Goal: Information Seeking & Learning: Learn about a topic

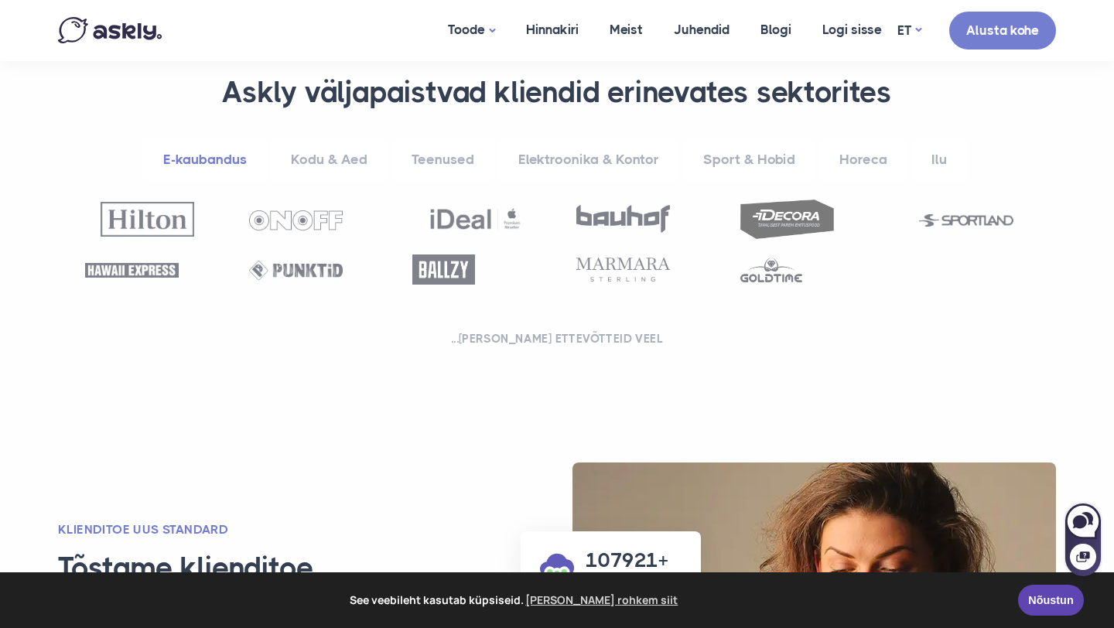
scroll to position [607, 0]
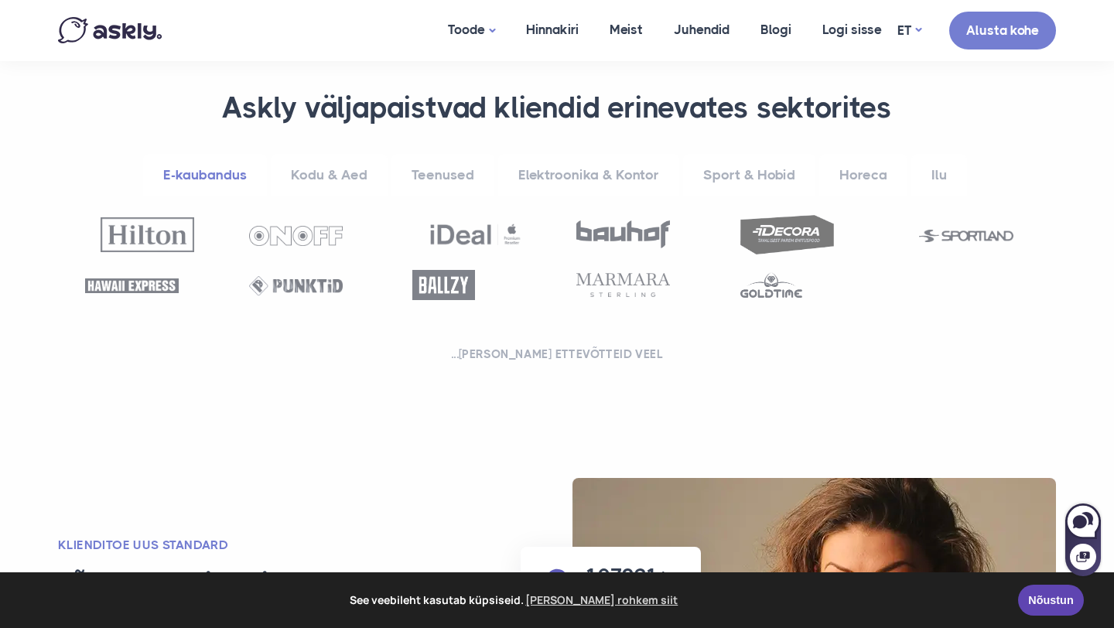
click at [309, 176] on link "Kodu & Aed" at bounding box center [329, 175] width 117 height 43
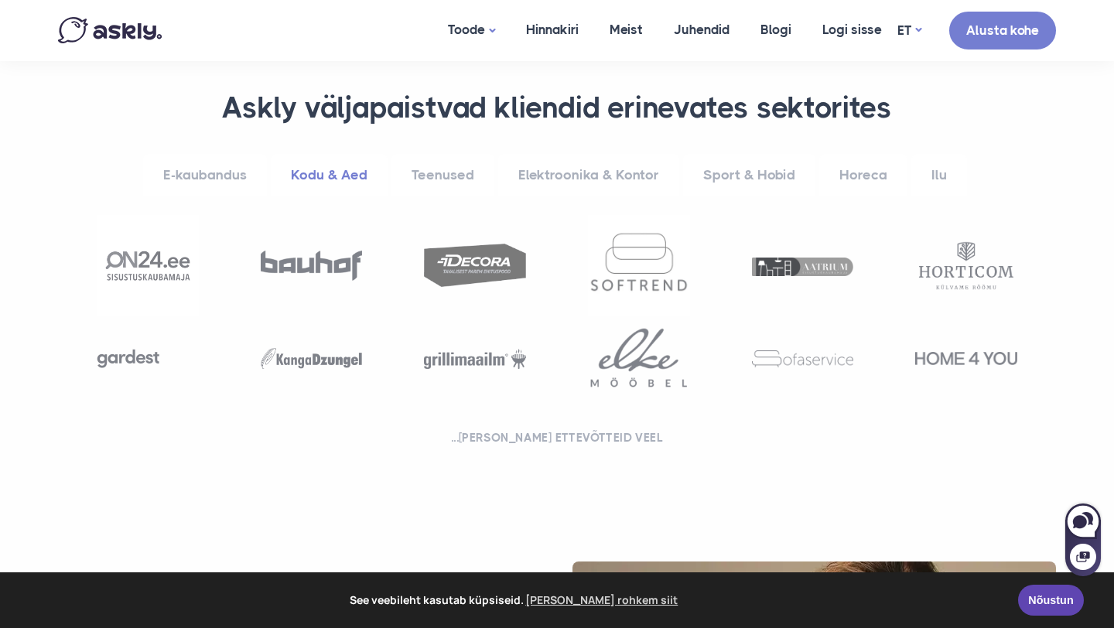
click at [433, 178] on link "Teenused" at bounding box center [442, 175] width 103 height 43
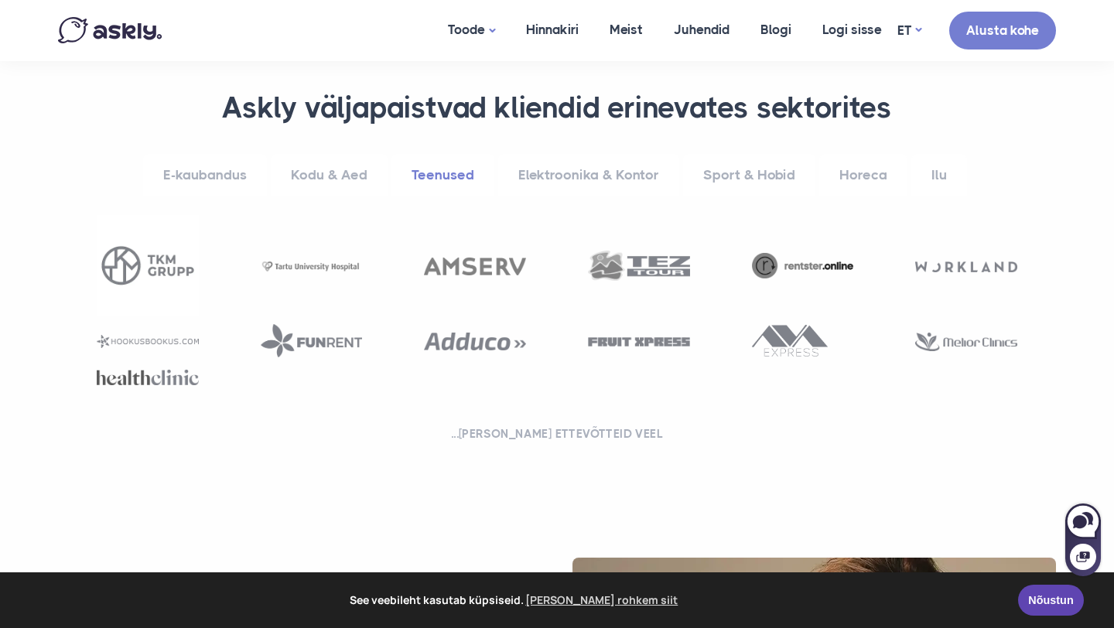
click at [573, 171] on link "Elektroonika & Kontor" at bounding box center [588, 175] width 181 height 43
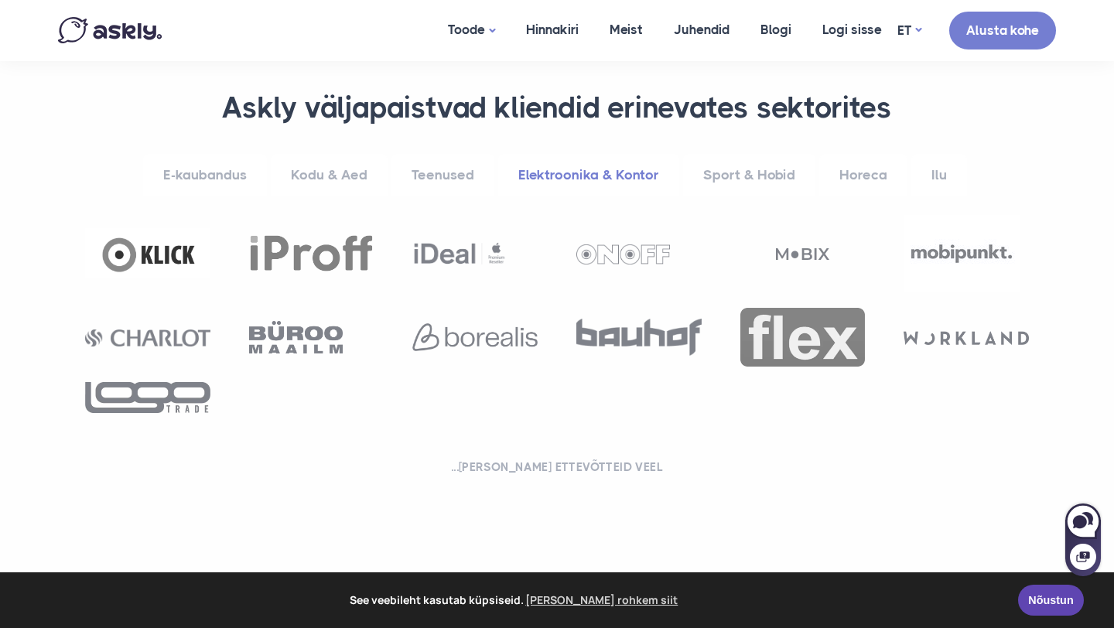
click at [727, 180] on link "Sport & Hobid" at bounding box center [749, 175] width 132 height 43
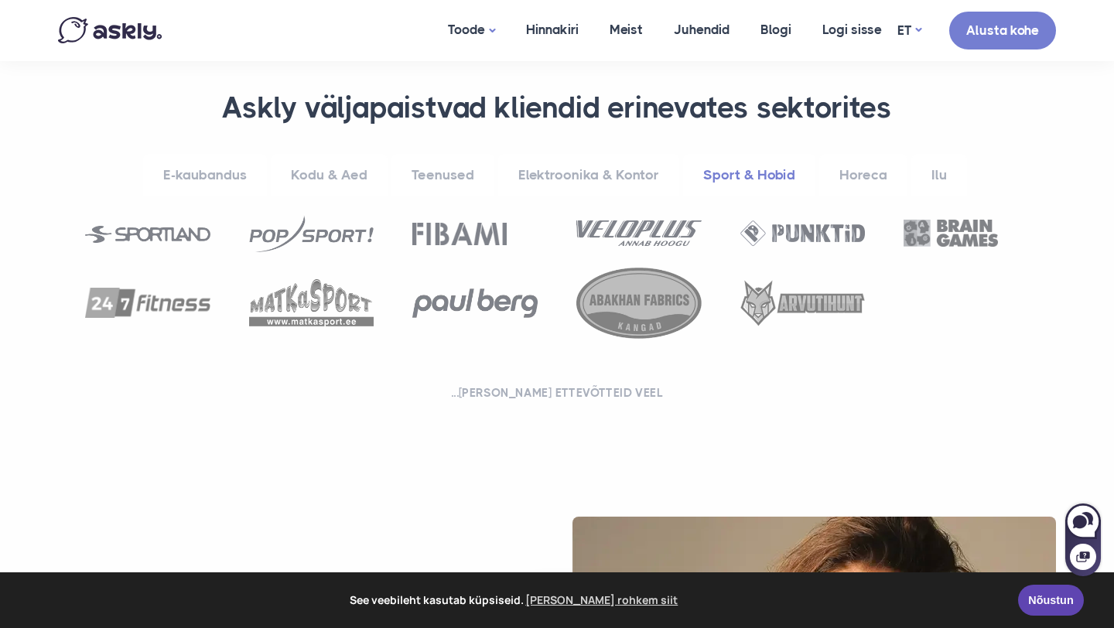
click at [871, 180] on link "Horeca" at bounding box center [863, 175] width 88 height 43
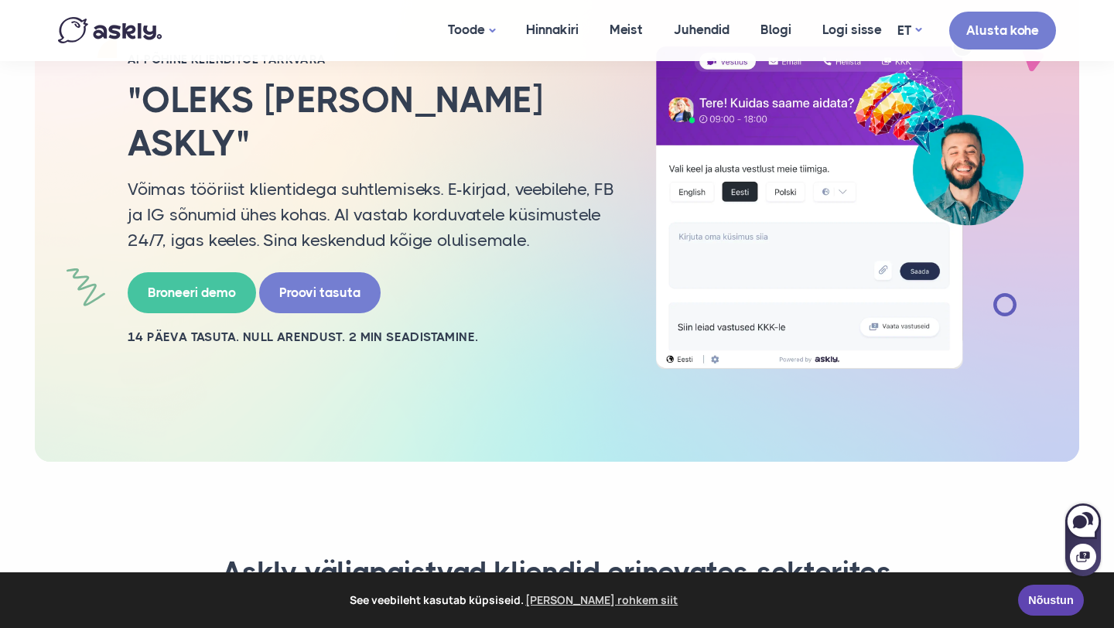
scroll to position [0, 0]
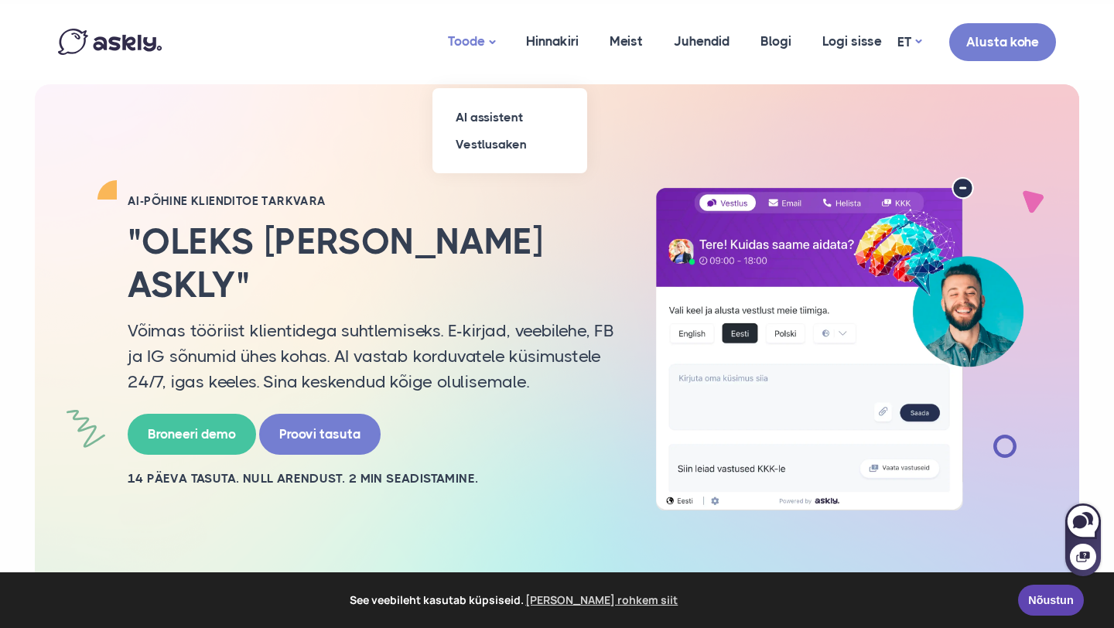
click at [460, 51] on link "Toode" at bounding box center [472, 42] width 78 height 77
click at [491, 150] on link "Vestlusaken" at bounding box center [510, 144] width 155 height 27
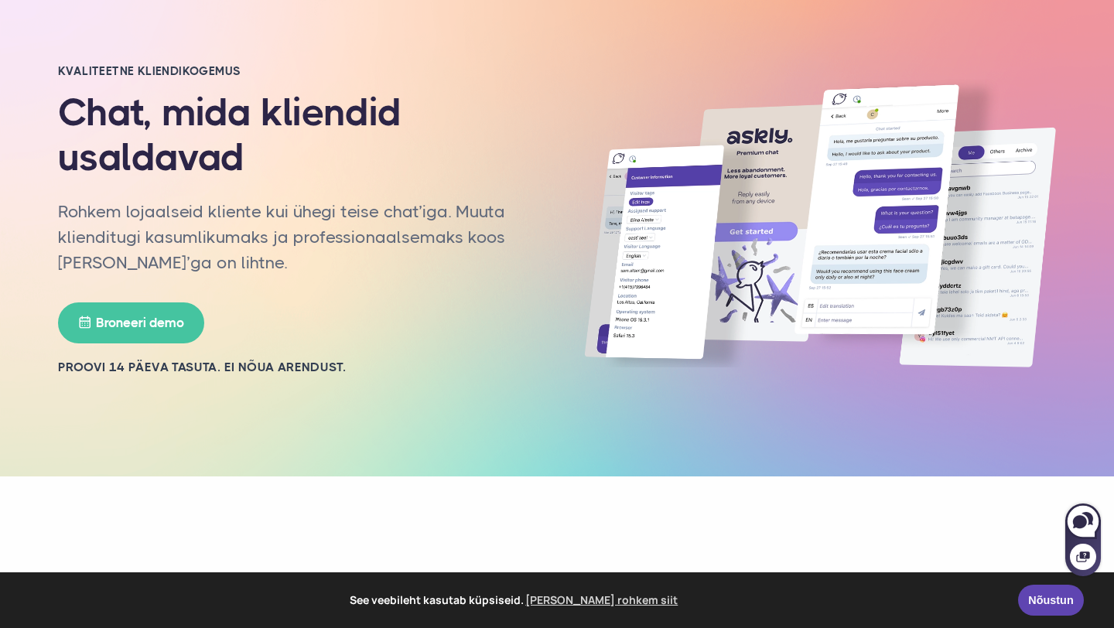
scroll to position [65, 0]
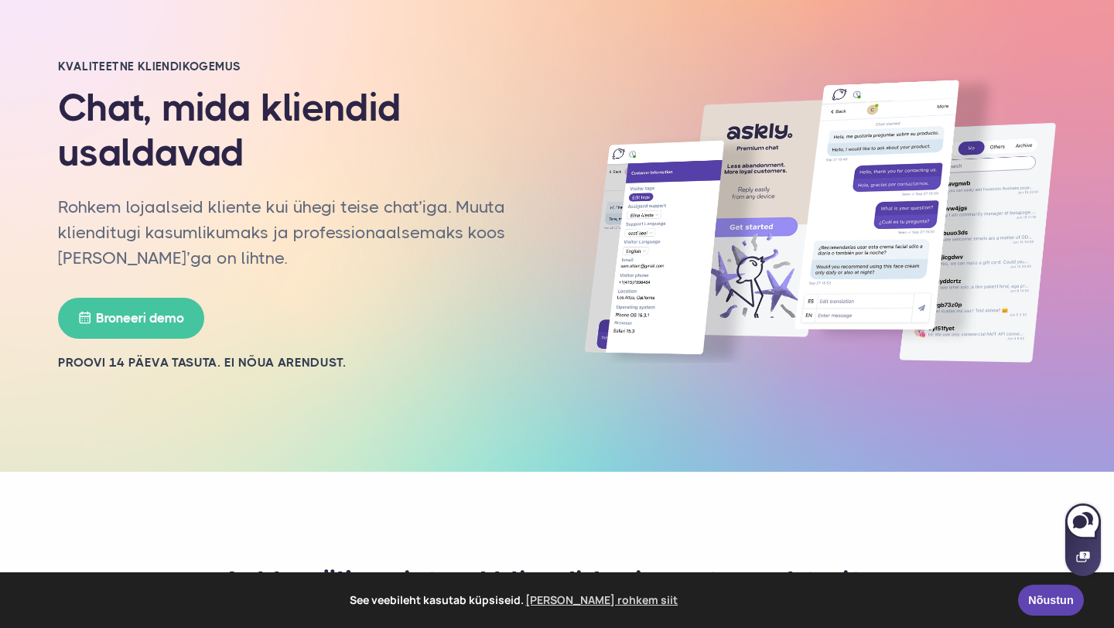
click at [1085, 554] on icon at bounding box center [1083, 557] width 14 height 14
select select "**"
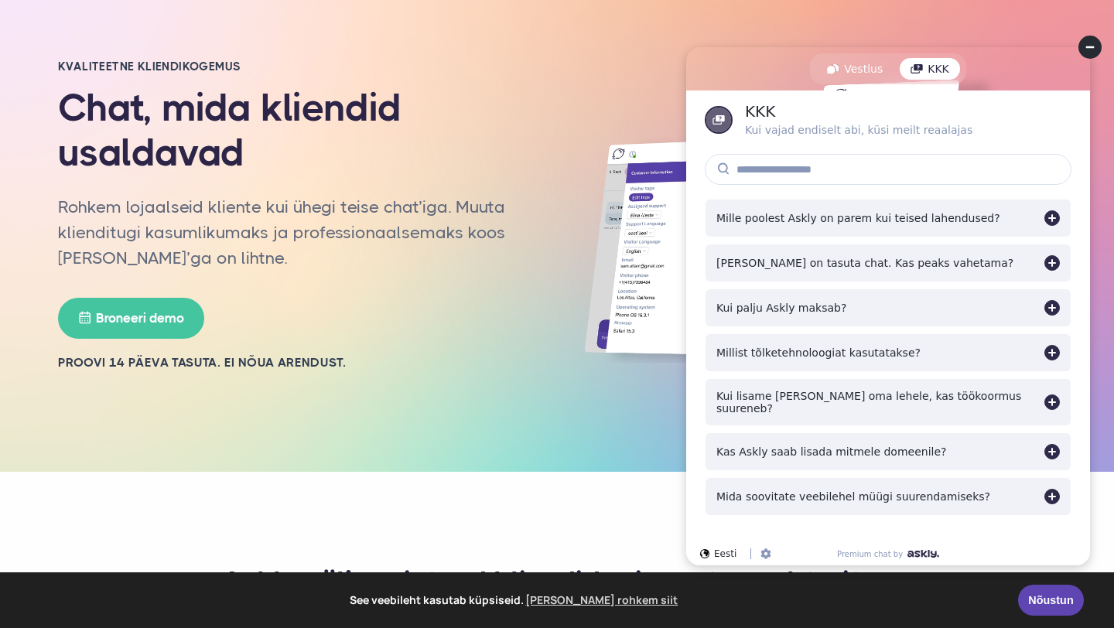
scroll to position [87, 0]
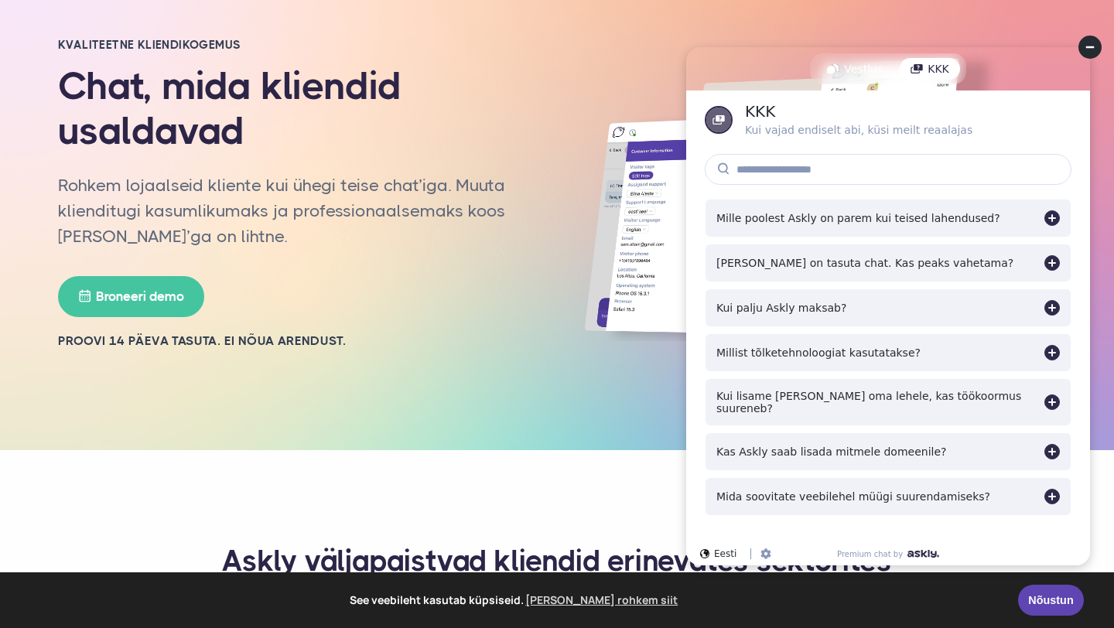
click at [771, 306] on div "Kui palju Askly maksab?" at bounding box center [781, 308] width 130 height 12
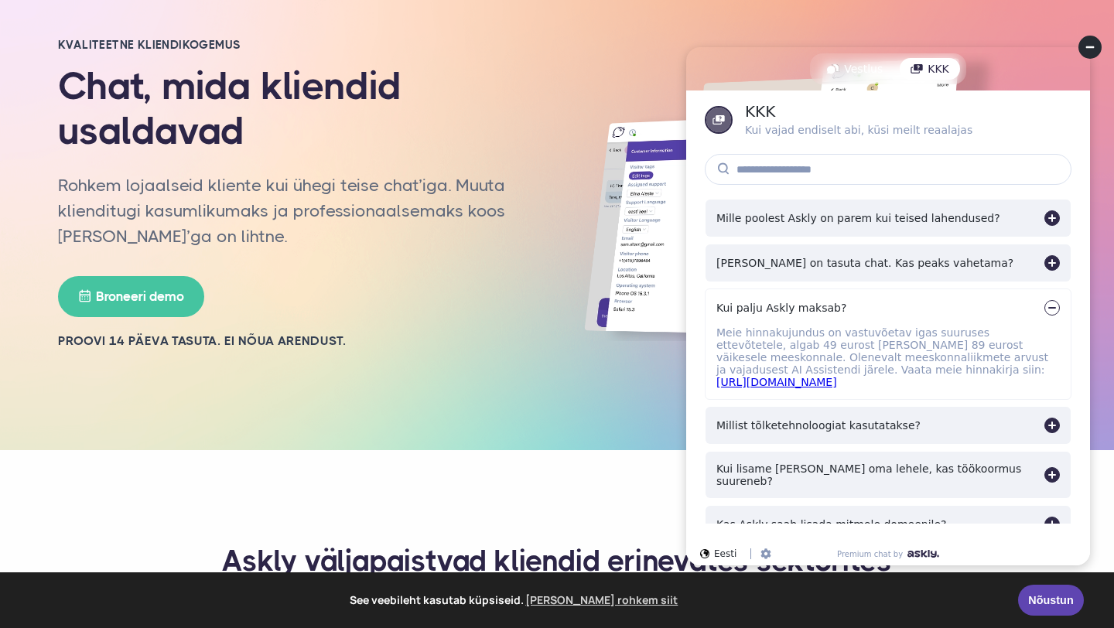
click at [837, 376] on link "https://www.askly.me/et/hinnakiri" at bounding box center [776, 382] width 121 height 12
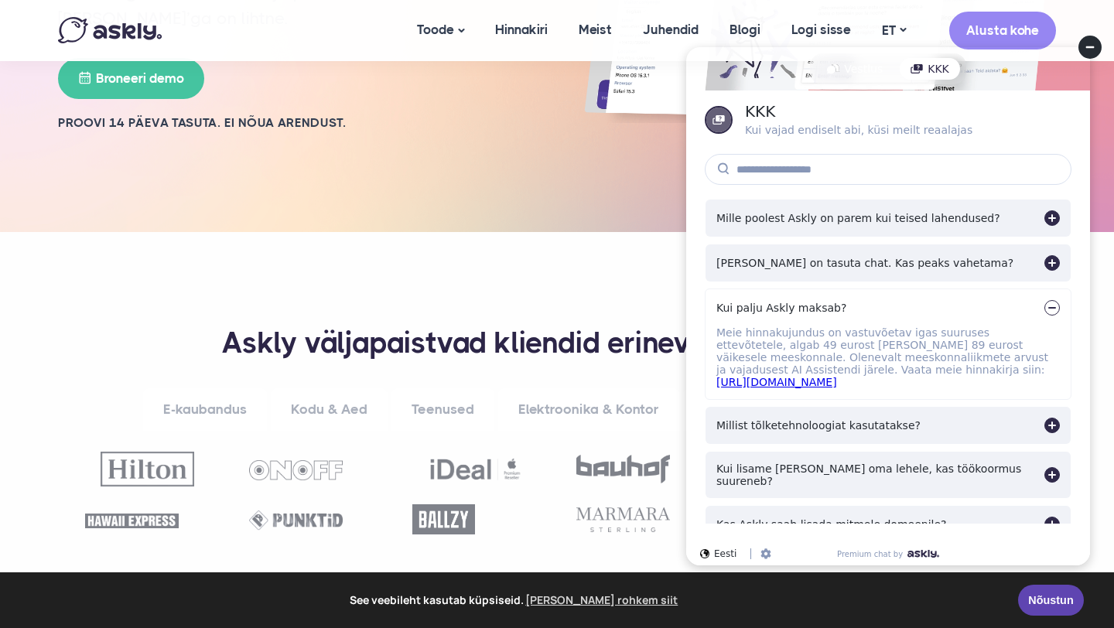
scroll to position [322, 0]
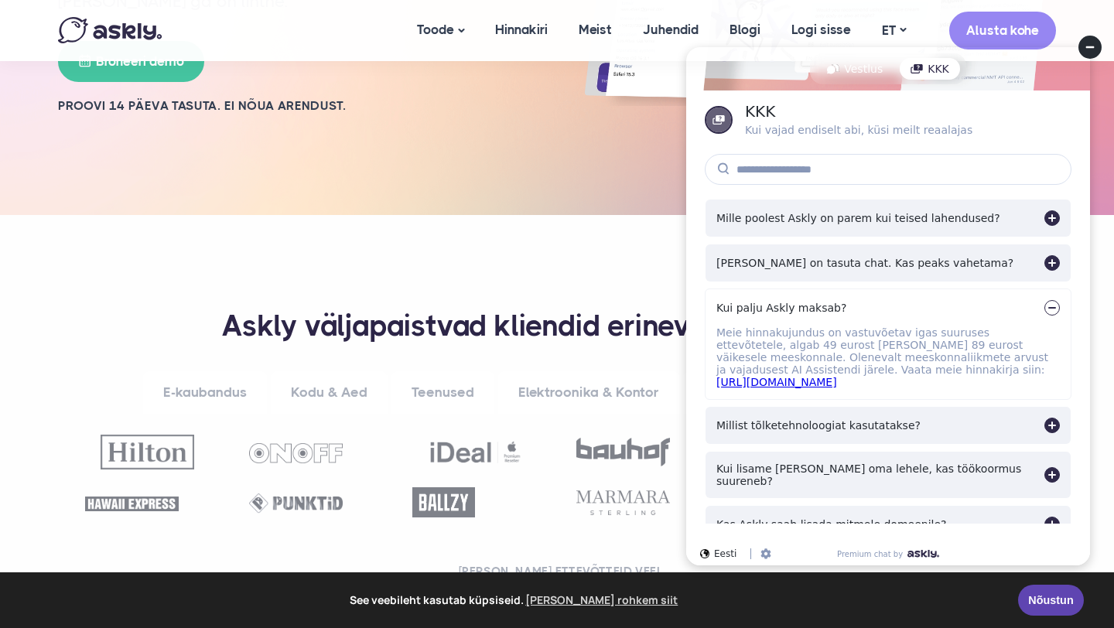
click at [1092, 43] on circle at bounding box center [1090, 47] width 23 height 23
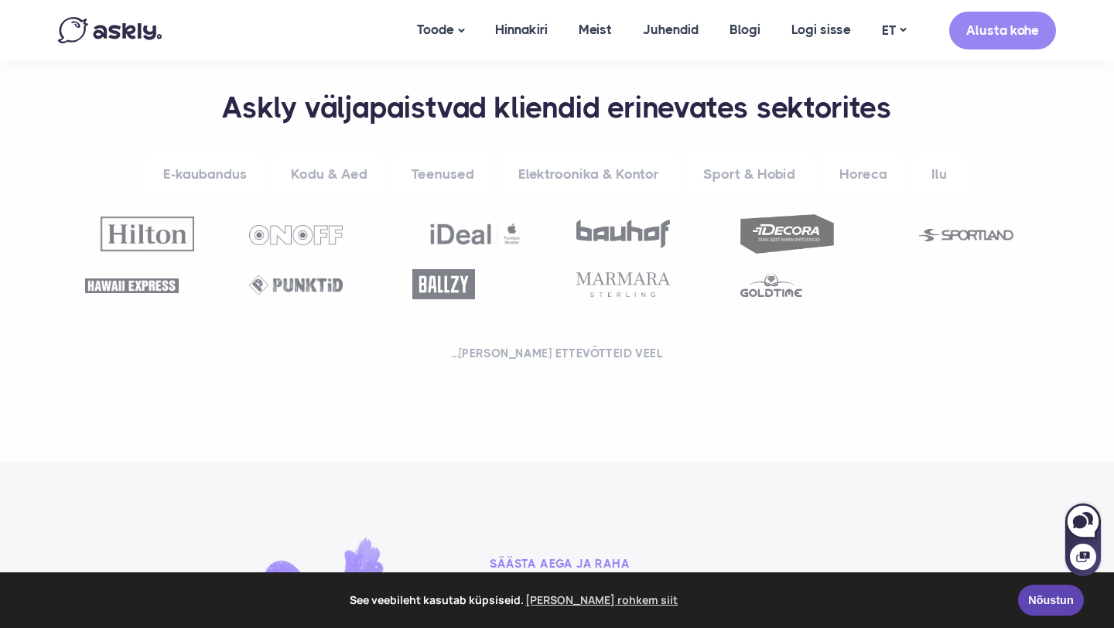
scroll to position [539, 0]
click at [203, 177] on link "E-kaubandus" at bounding box center [205, 175] width 124 height 43
click at [336, 180] on link "Kodu & Aed" at bounding box center [329, 175] width 117 height 43
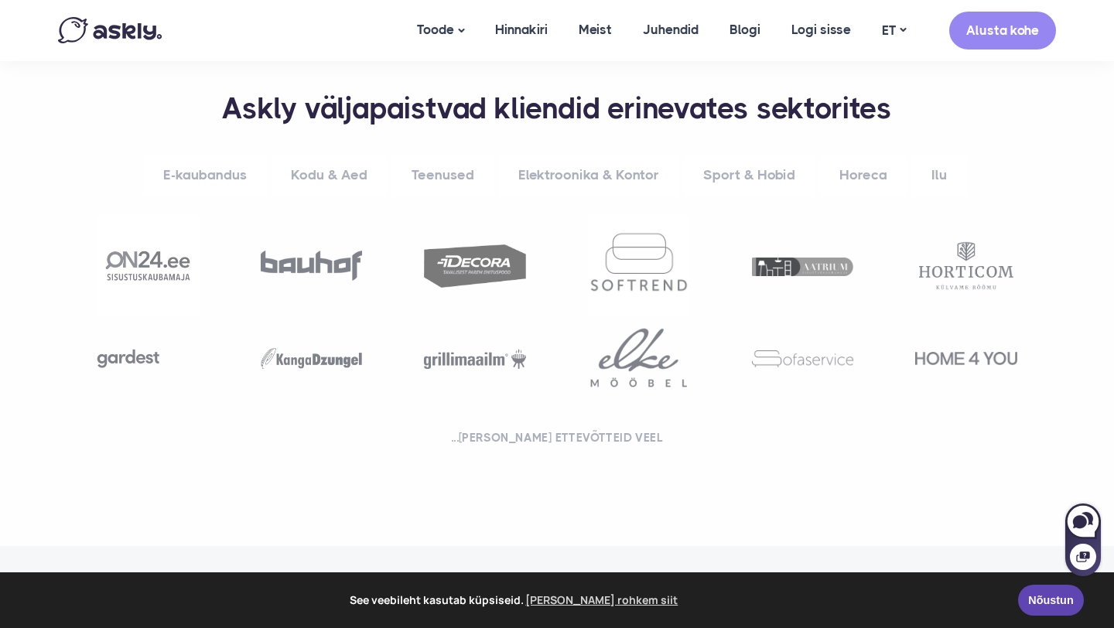
click at [438, 179] on link "Teenused" at bounding box center [442, 175] width 103 height 43
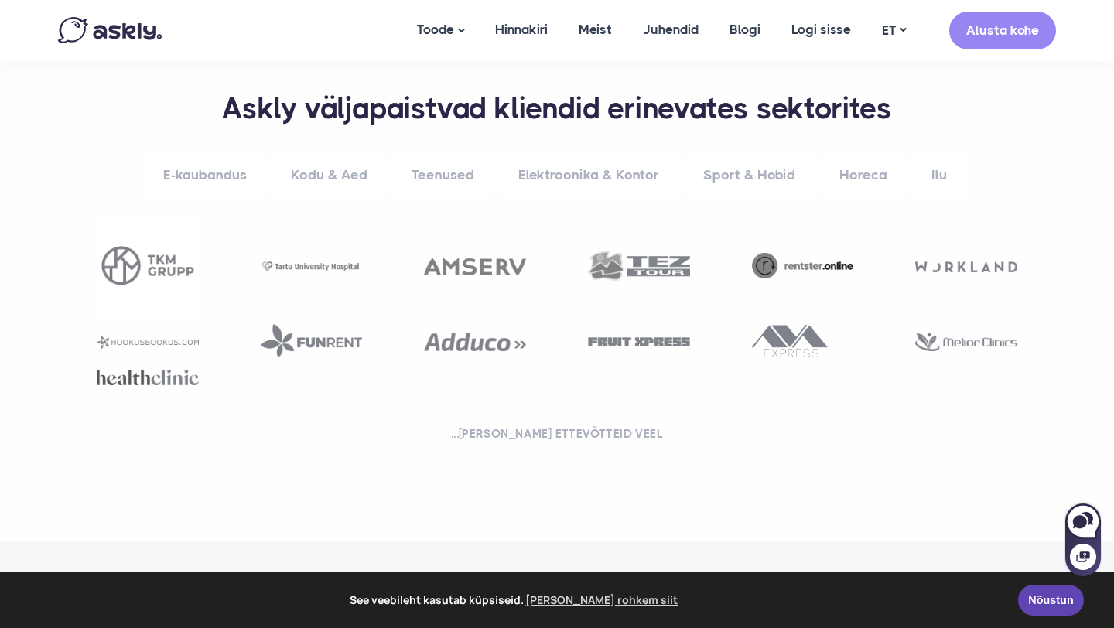
click at [559, 174] on link "Elektroonika & Kontor" at bounding box center [588, 175] width 181 height 43
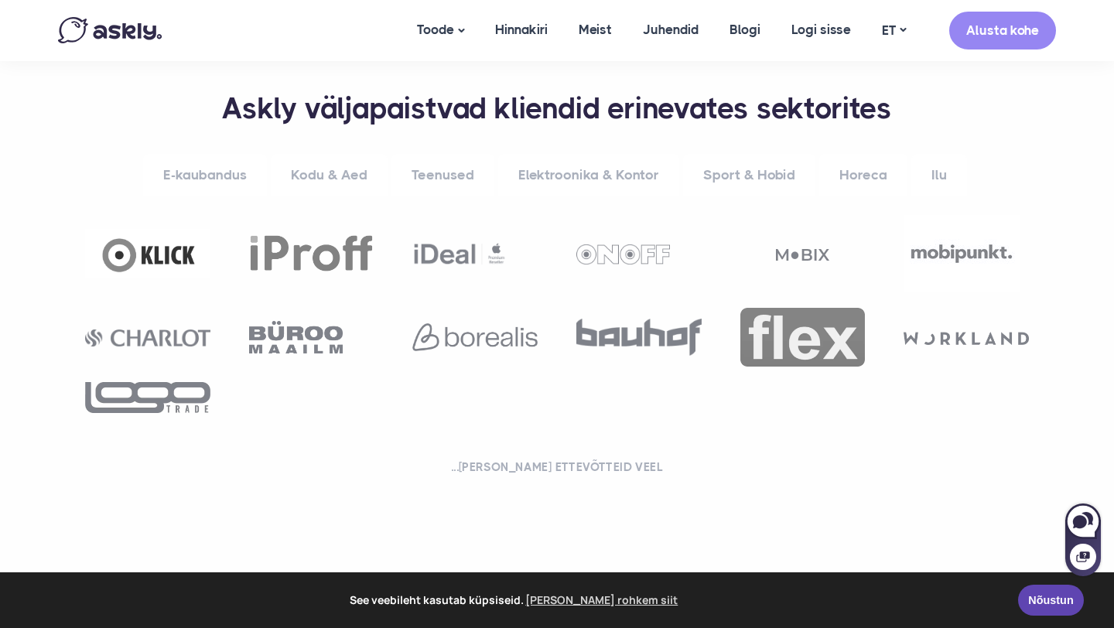
click at [857, 174] on link "Horeca" at bounding box center [863, 175] width 88 height 43
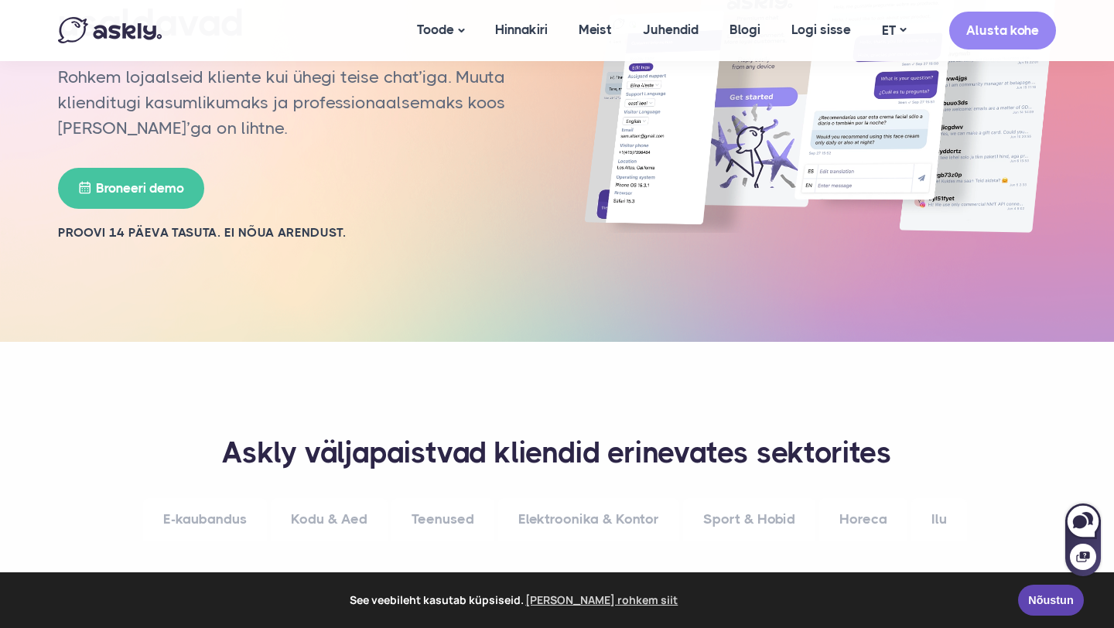
scroll to position [0, 0]
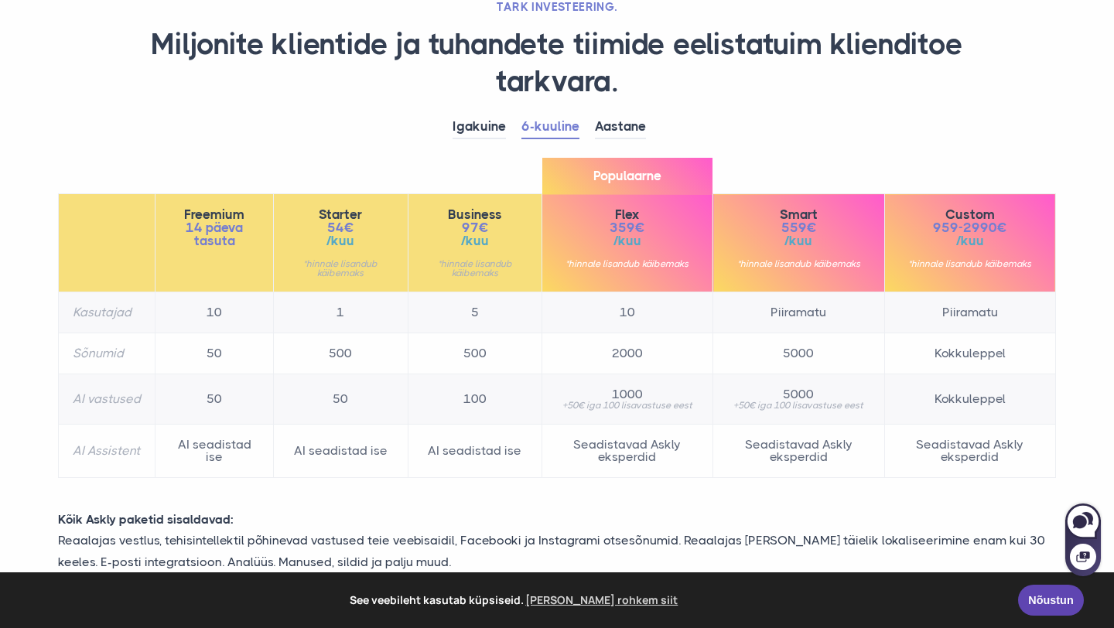
scroll to position [126, 0]
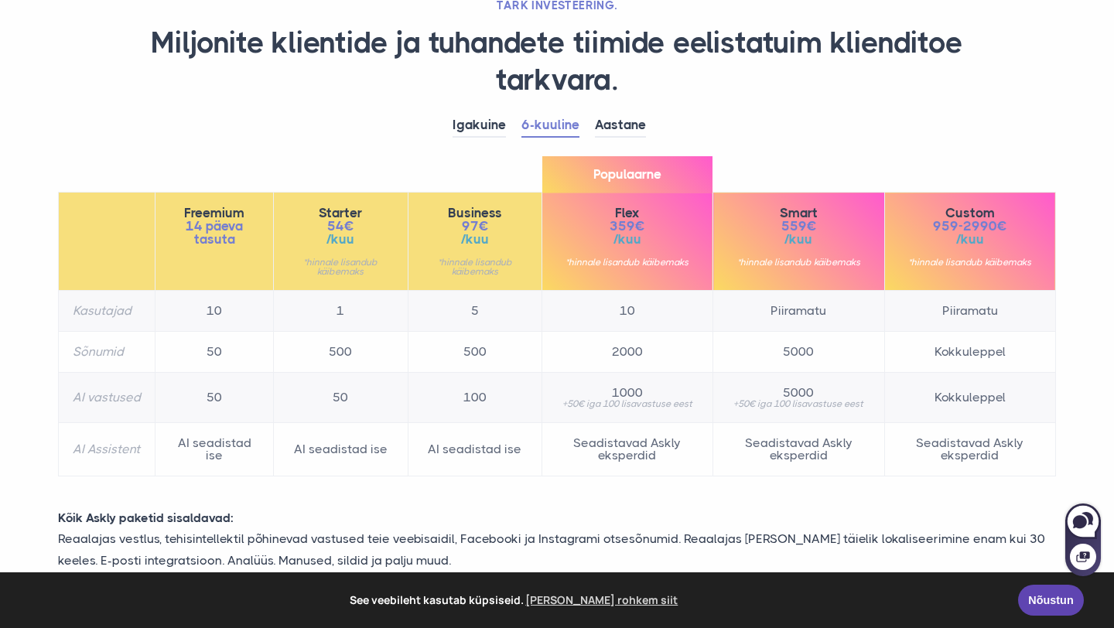
click at [973, 435] on td "Seadistavad Askly eksperdid" at bounding box center [969, 449] width 171 height 53
click at [977, 423] on td "Seadistavad Askly eksperdid" at bounding box center [969, 449] width 171 height 53
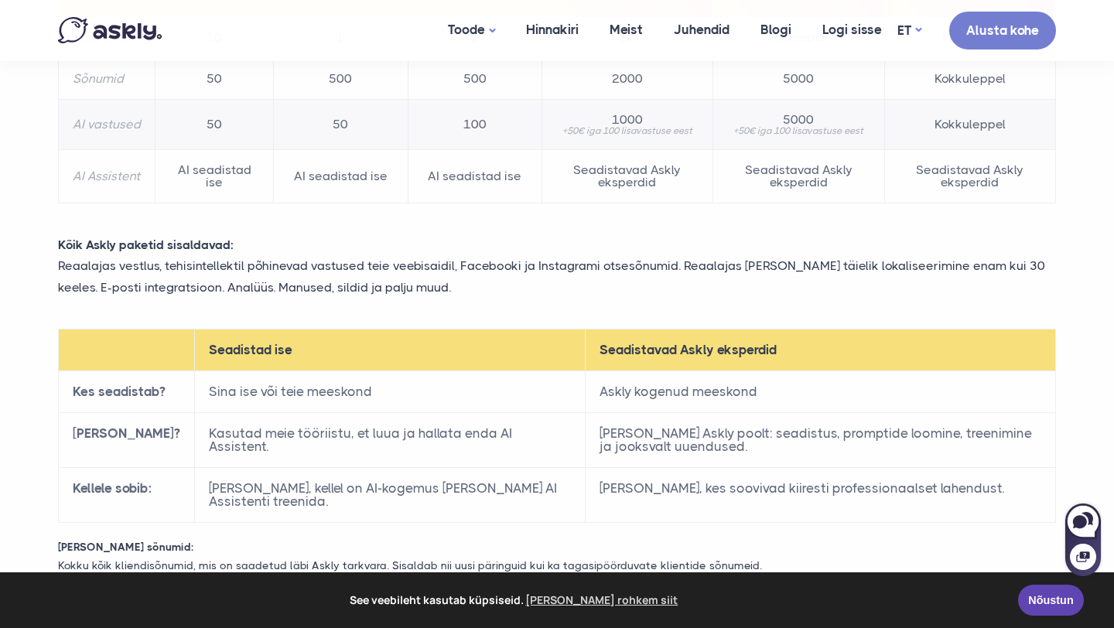
scroll to position [0, 0]
